Goal: Communication & Community: Answer question/provide support

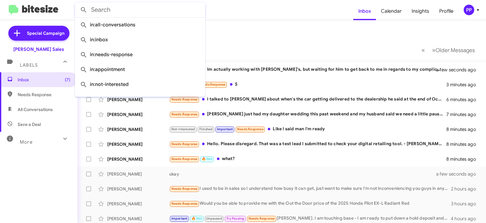
click at [115, 14] on input "text" at bounding box center [140, 9] width 130 height 15
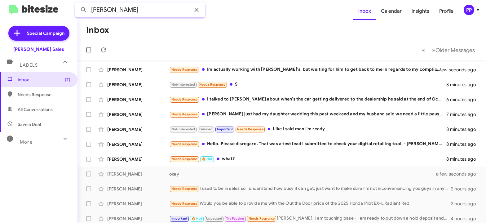
type input "[PERSON_NAME]"
click at [77, 4] on button at bounding box center [83, 10] width 12 height 12
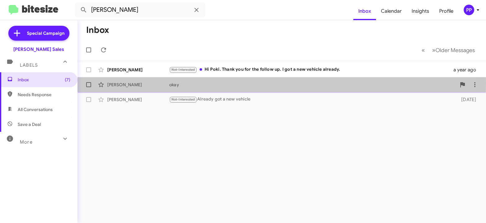
click at [126, 83] on div "[PERSON_NAME]" at bounding box center [138, 84] width 62 height 6
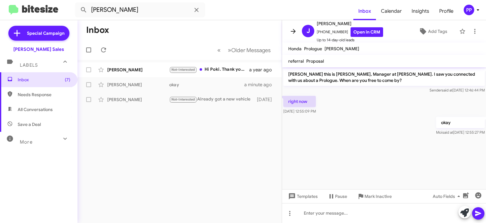
click at [292, 29] on icon at bounding box center [292, 31] width 7 height 7
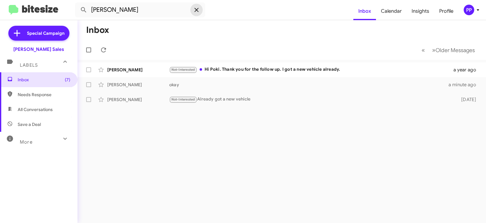
click at [197, 8] on icon at bounding box center [196, 9] width 7 height 7
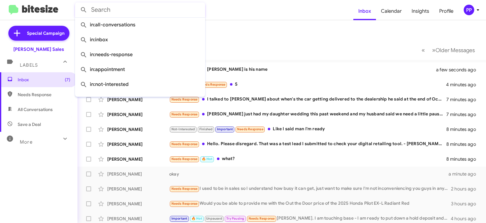
click at [243, 32] on mat-toolbar-row "Inbox" at bounding box center [281, 30] width 408 height 20
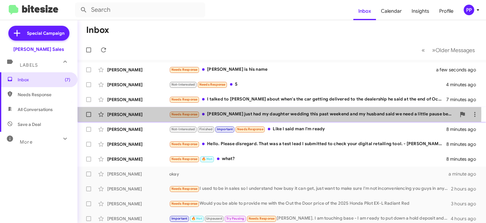
click at [226, 113] on div "Needs Response [PERSON_NAME] just had my daughter wedding this past weekend and…" at bounding box center [312, 114] width 287 height 7
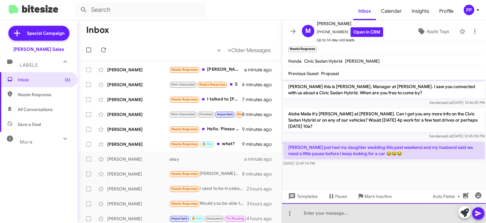
click at [299, 212] on div at bounding box center [384, 213] width 204 height 20
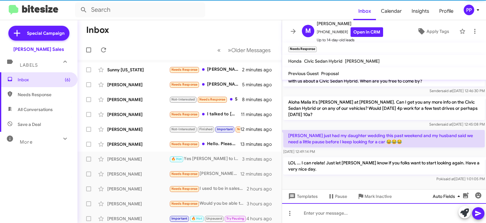
scroll to position [12, 0]
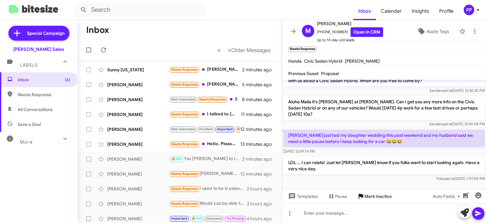
click at [384, 195] on span "Mark Inactive" at bounding box center [377, 196] width 27 height 11
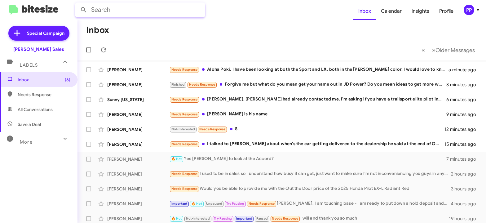
click at [105, 14] on input "text" at bounding box center [140, 9] width 130 height 15
type input "[PERSON_NAME]"
click at [77, 4] on button at bounding box center [83, 10] width 12 height 12
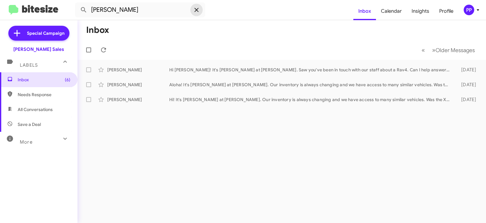
click at [197, 10] on icon at bounding box center [196, 9] width 7 height 7
